Goal: Task Accomplishment & Management: Manage account settings

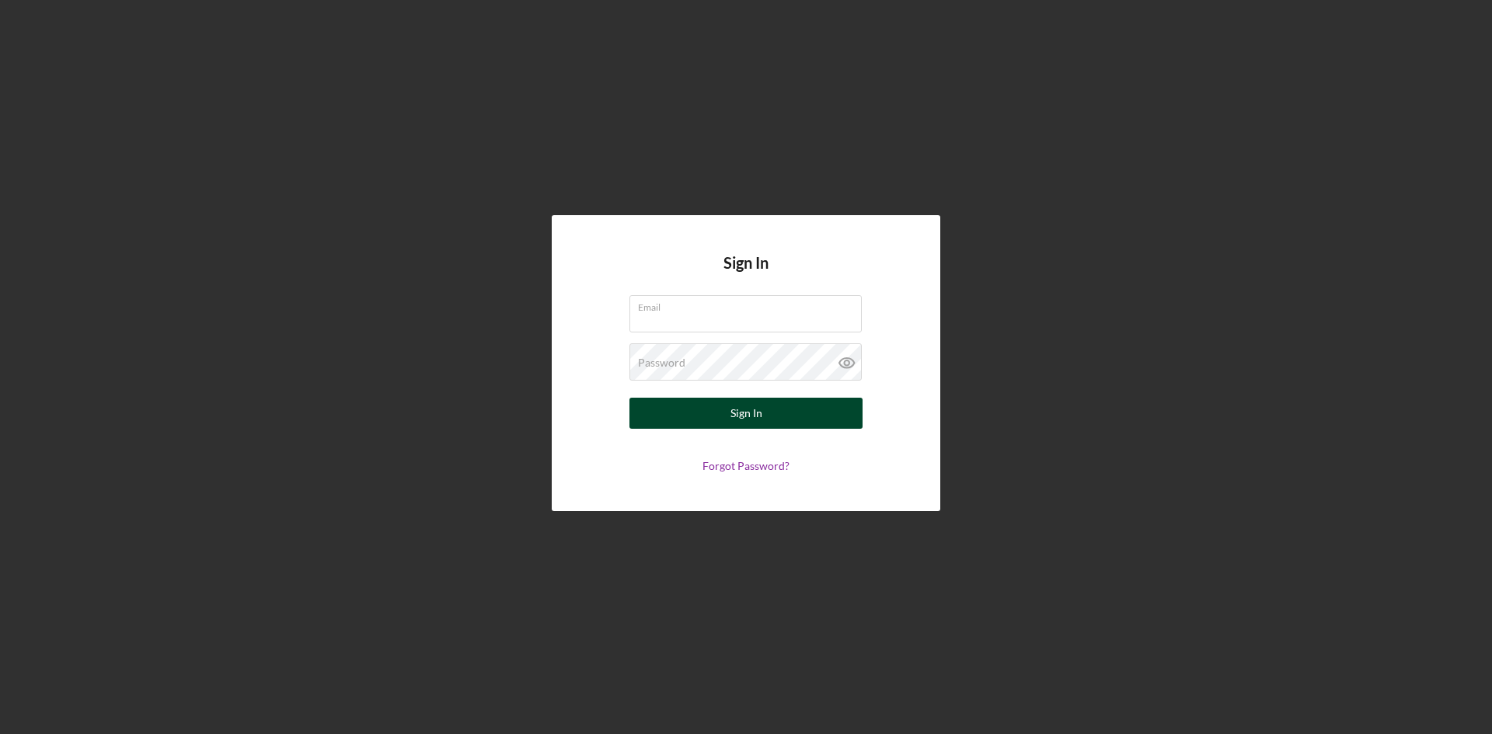
type input "[PERSON_NAME][EMAIL_ADDRESS][DOMAIN_NAME]"
click at [739, 413] on div "Sign In" at bounding box center [747, 413] width 32 height 31
